Goal: Task Accomplishment & Management: Manage account settings

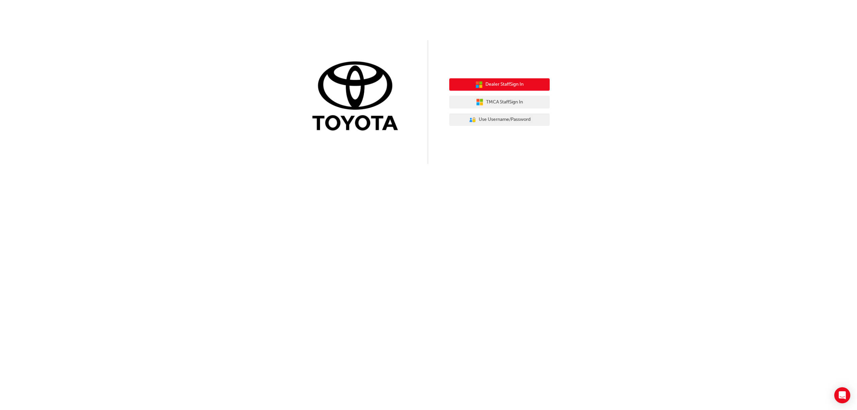
click at [489, 85] on span "Dealer Staff Sign In" at bounding box center [504, 85] width 38 height 8
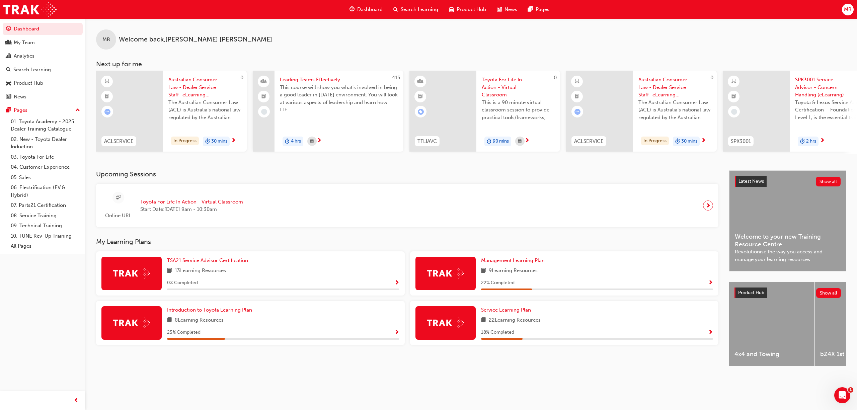
click at [368, 8] on span "Dashboard" at bounding box center [369, 10] width 25 height 8
click at [24, 156] on link "03. Toyota For Life" at bounding box center [45, 157] width 75 height 10
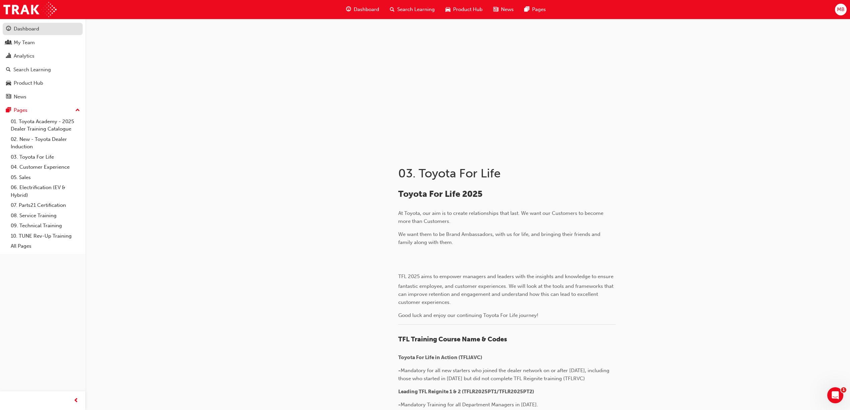
click at [19, 32] on div "Dashboard" at bounding box center [42, 29] width 73 height 8
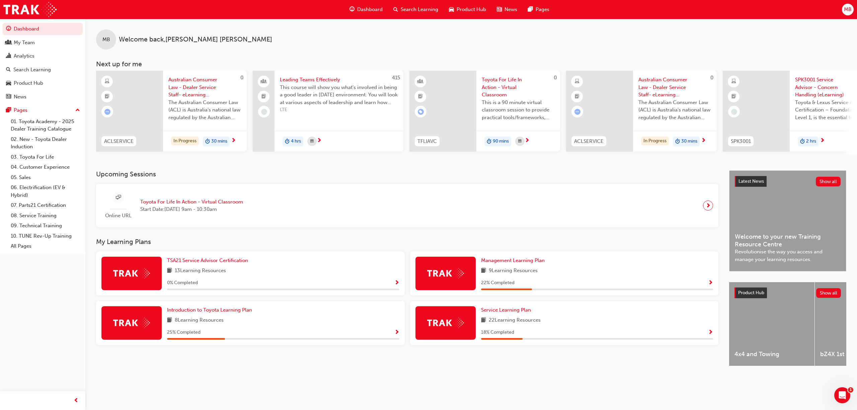
click at [846, 8] on span "MB" at bounding box center [848, 10] width 8 height 8
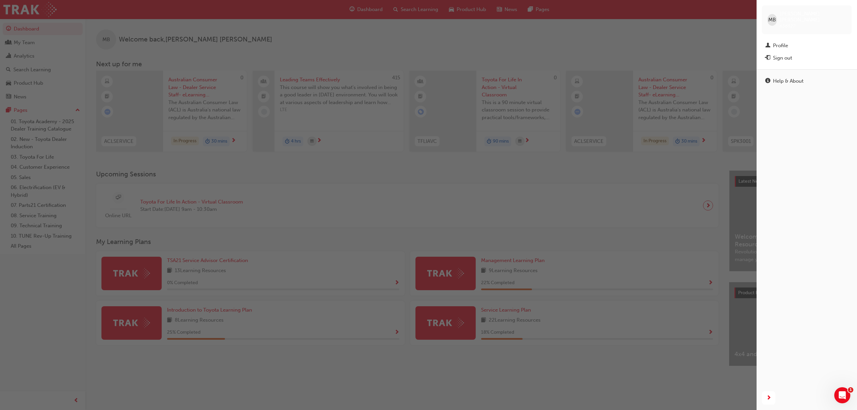
click at [651, 30] on div "button" at bounding box center [378, 205] width 757 height 410
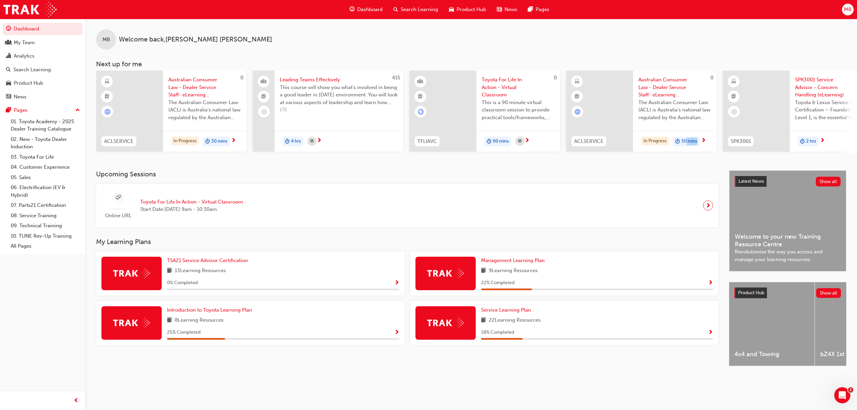
drag, startPoint x: 688, startPoint y: 154, endPoint x: 705, endPoint y: 157, distance: 17.0
click at [705, 154] on div "0 ACLSERVICE Australian Consumer Law - Dealer Service Staff- eLearning Module T…" at bounding box center [476, 113] width 761 height 84
click at [704, 159] on div "MB Welcome back , Martin Briggs Next up for me 0 ACLSERVICE Australian Consumer…" at bounding box center [471, 95] width 772 height 152
click at [200, 205] on span "Toyota For Life In Action - Virtual Classroom" at bounding box center [191, 202] width 103 height 8
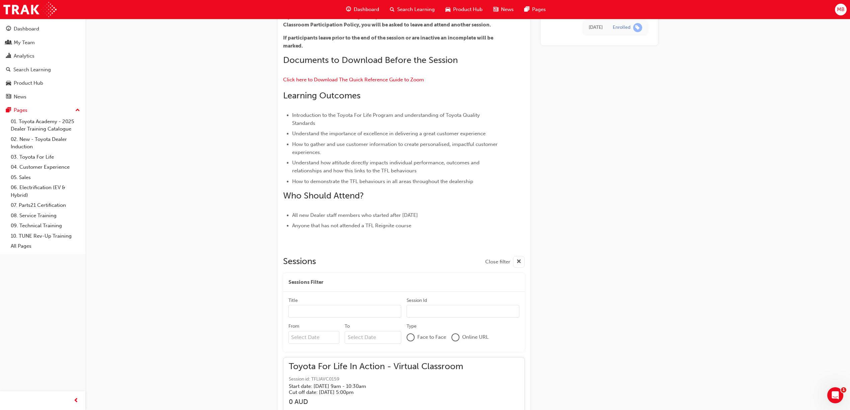
scroll to position [4305, 0]
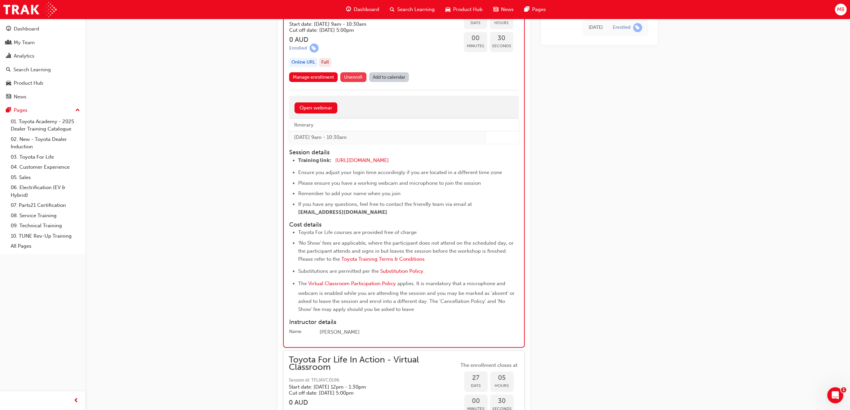
click at [353, 80] on span "Unenroll" at bounding box center [353, 77] width 18 height 6
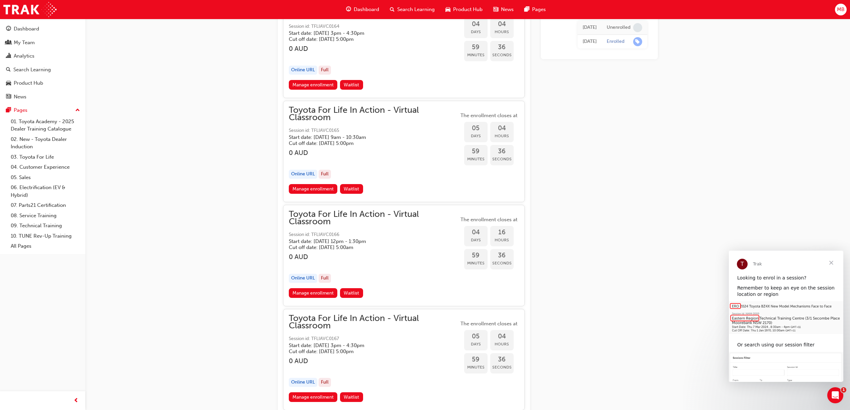
scroll to position [957, 0]
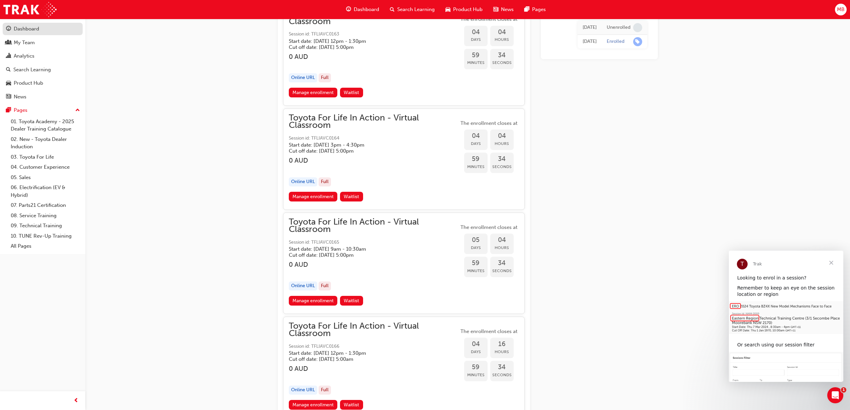
click at [26, 27] on div "Dashboard" at bounding box center [26, 29] width 25 height 8
